Goal: Check status: Check status

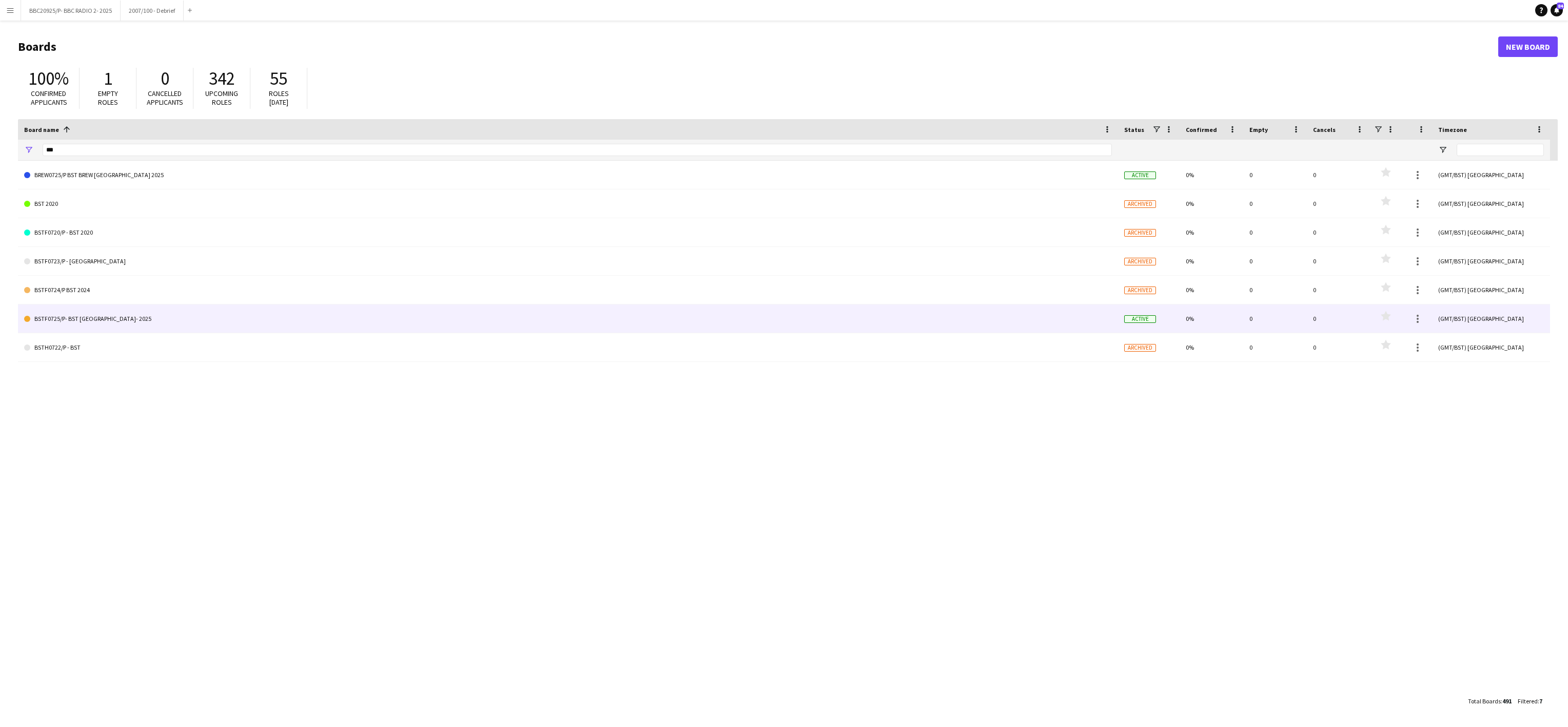
type input "***"
drag, startPoint x: 0, startPoint y: 0, endPoint x: 99, endPoint y: 319, distance: 334.0
click at [99, 319] on link "BSTF0725/P- BST [GEOGRAPHIC_DATA]- 2025" at bounding box center [568, 318] width 1088 height 29
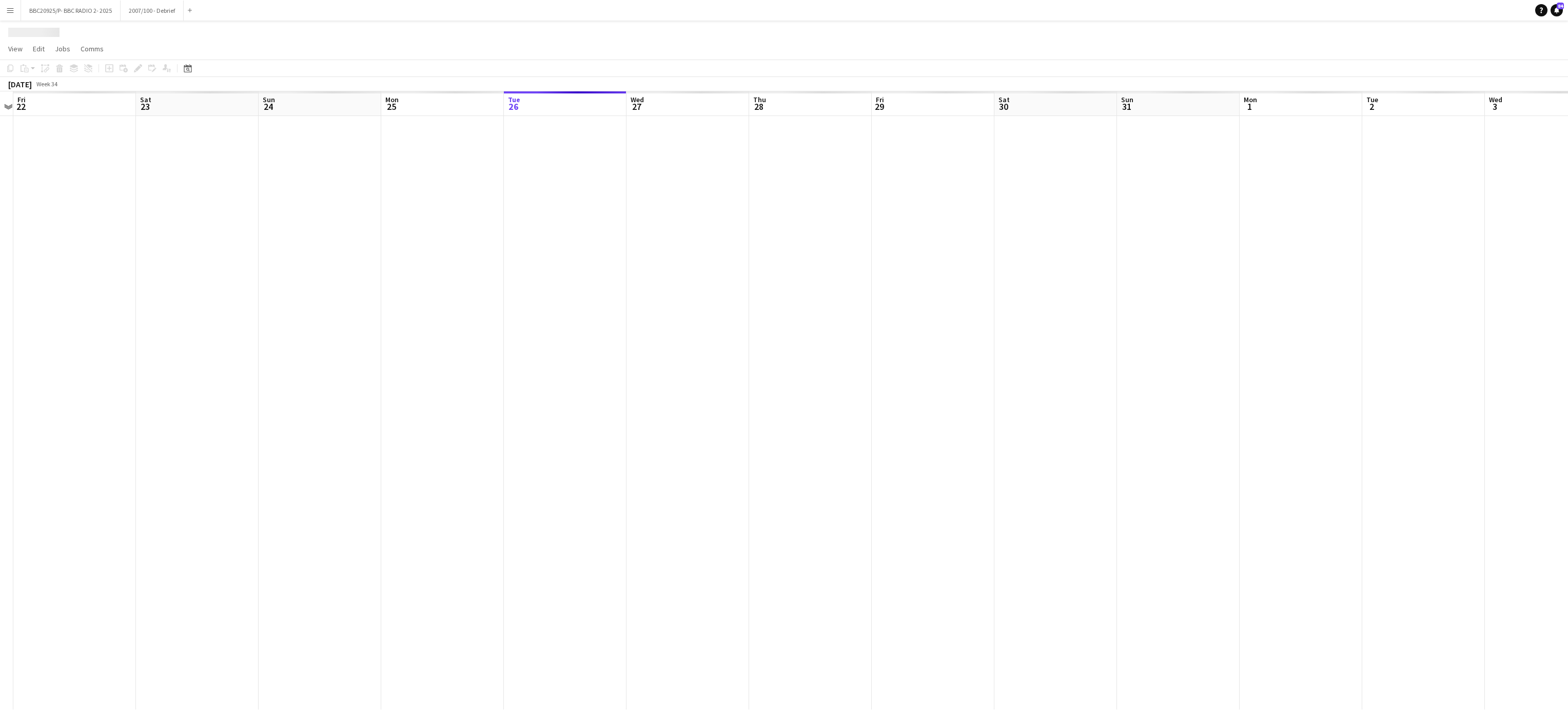
drag, startPoint x: 234, startPoint y: 462, endPoint x: 861, endPoint y: 459, distance: 627.0
click at [861, 459] on app-calendar-viewport "Wed 20 Thu 21 Fri 22 Sat 23 Sun 24 Mon 25 Tue 26 Wed 27 Thu 28 Fri 29 Sat 30 Su…" at bounding box center [784, 400] width 1568 height 618
drag, startPoint x: 253, startPoint y: 326, endPoint x: 1400, endPoint y: 215, distance: 1152.4
click at [1400, 215] on app-calendar-viewport "Fri 15 Sat 16 Sun 17 Mon 18 Tue 19 Wed 20 Thu 21 Fri 22 Sat 23 Sun 24 Mon 25 Tu…" at bounding box center [784, 400] width 1568 height 618
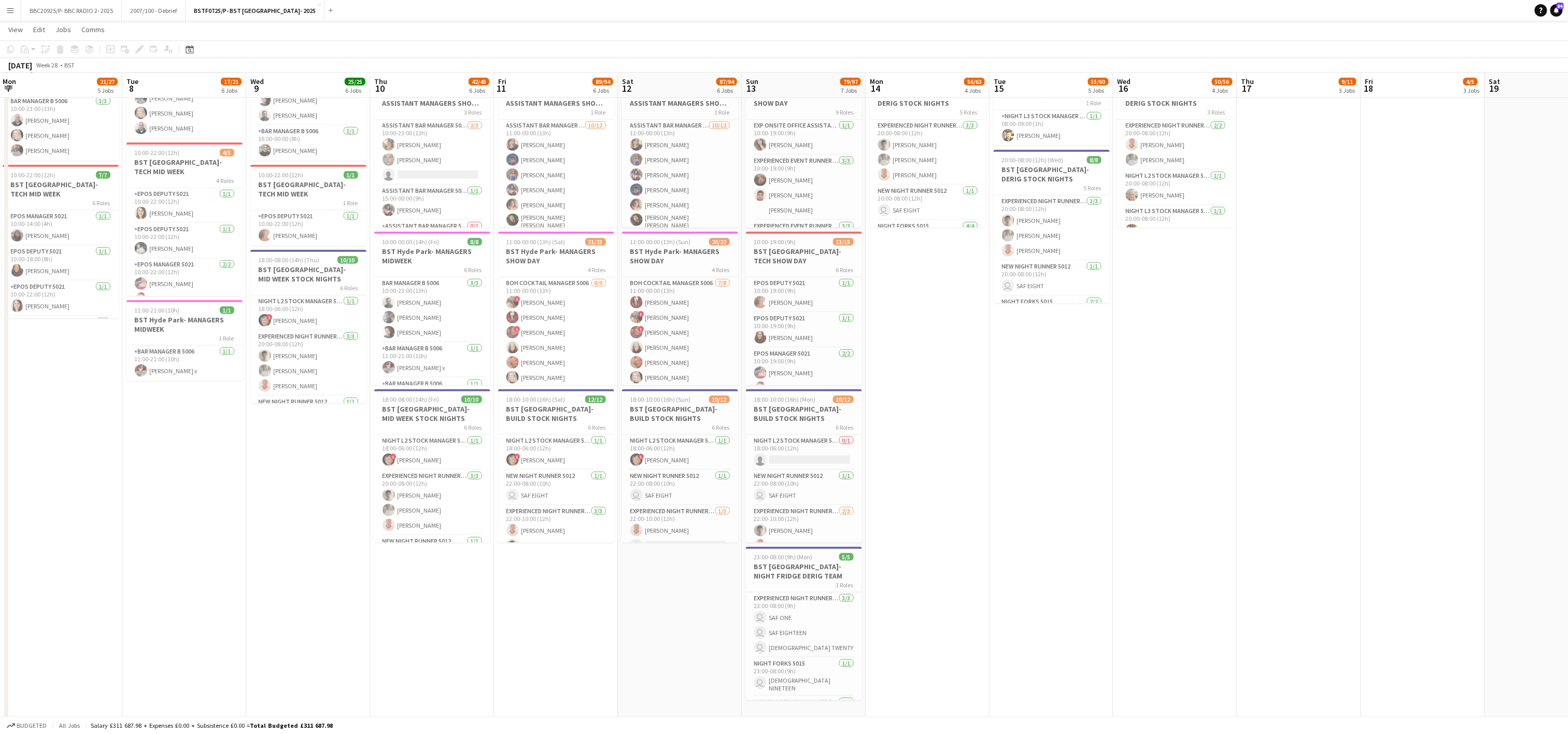
scroll to position [523, 0]
click at [968, 654] on app-date-cell "08:00-20:00 (12h) 13/13 BST [GEOGRAPHIC_DATA]- DERIG STOCK DAYS 7 Roles Junior …" at bounding box center [927, 154] width 124 height 1123
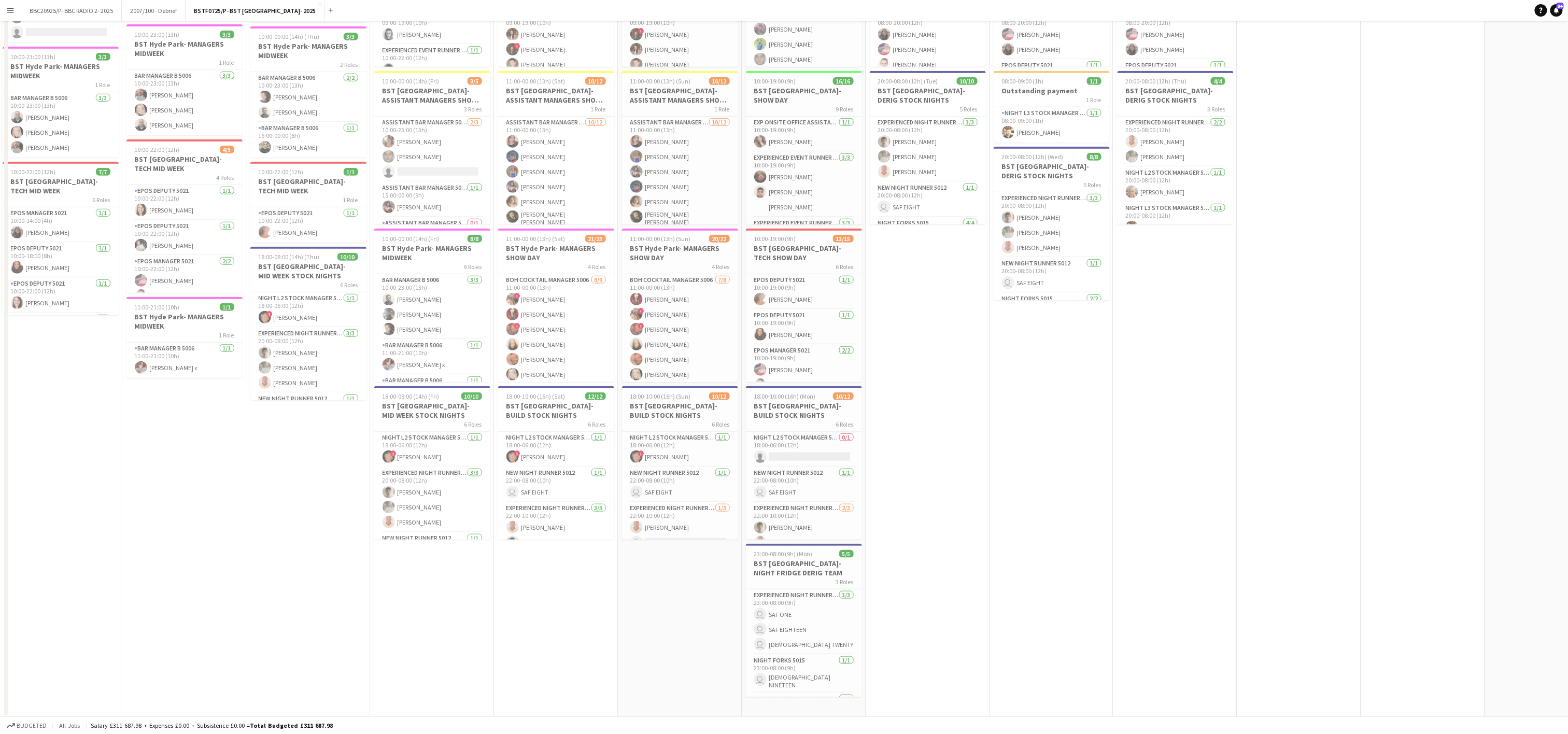
scroll to position [0, 0]
